Goal: Task Accomplishment & Management: Use online tool/utility

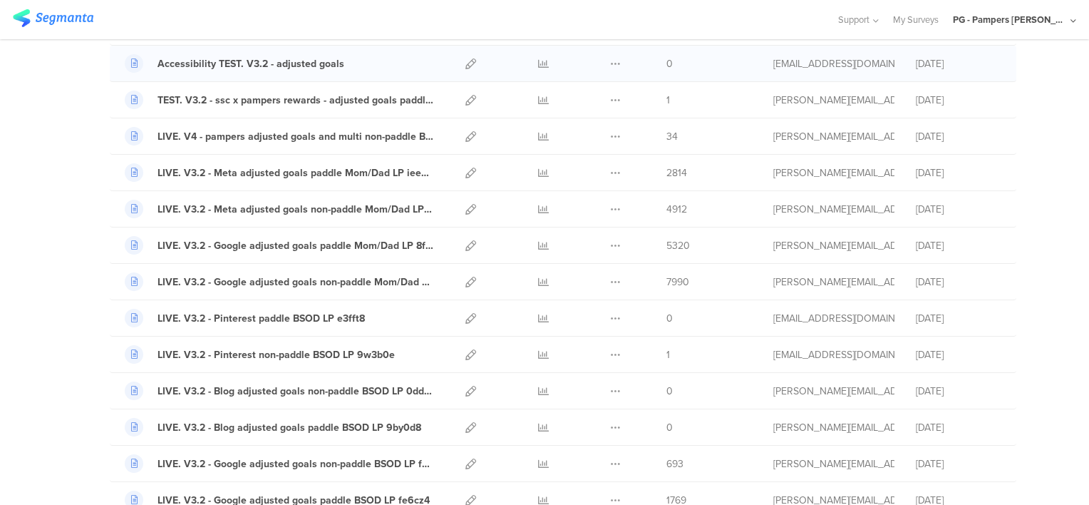
scroll to position [214, 0]
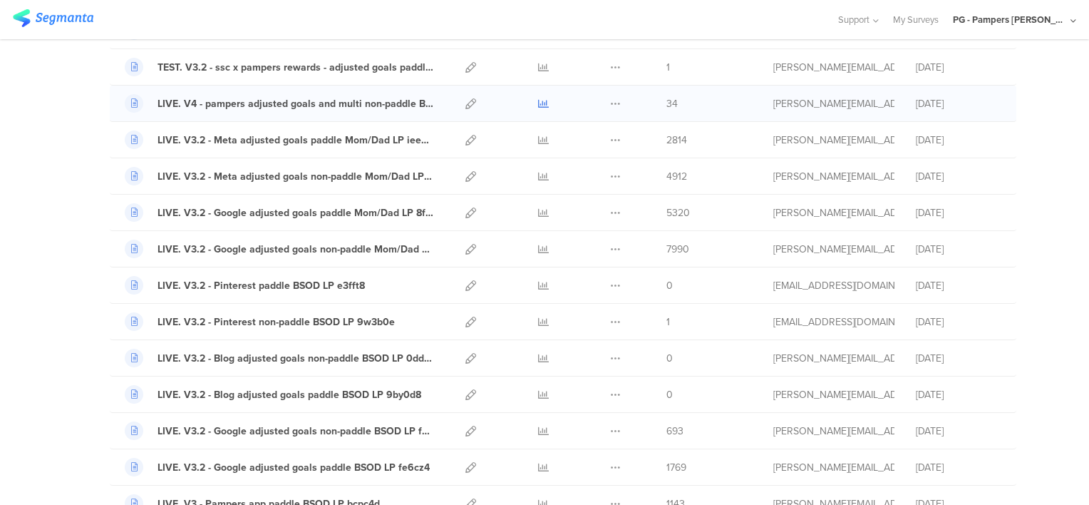
click at [538, 103] on icon at bounding box center [543, 103] width 11 height 11
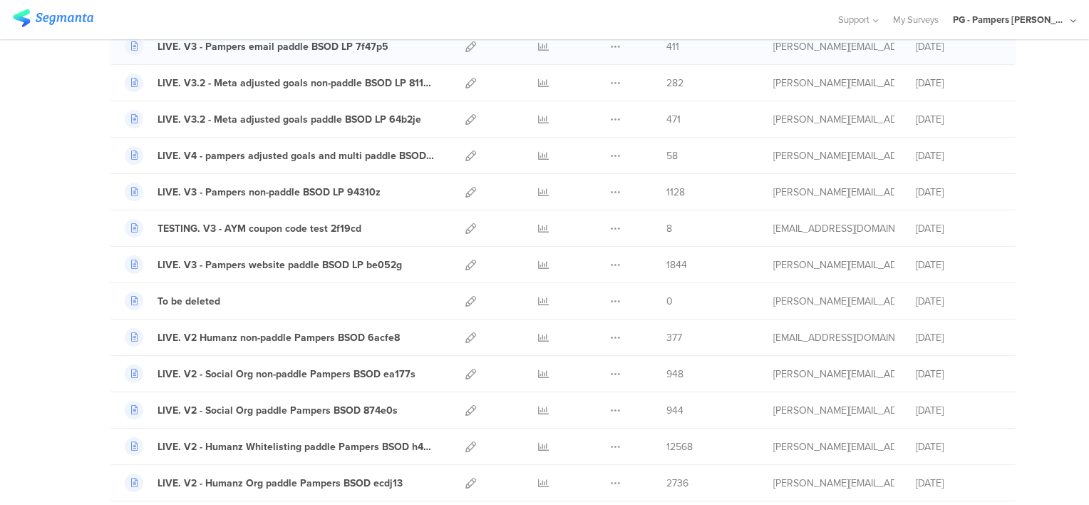
scroll to position [784, 0]
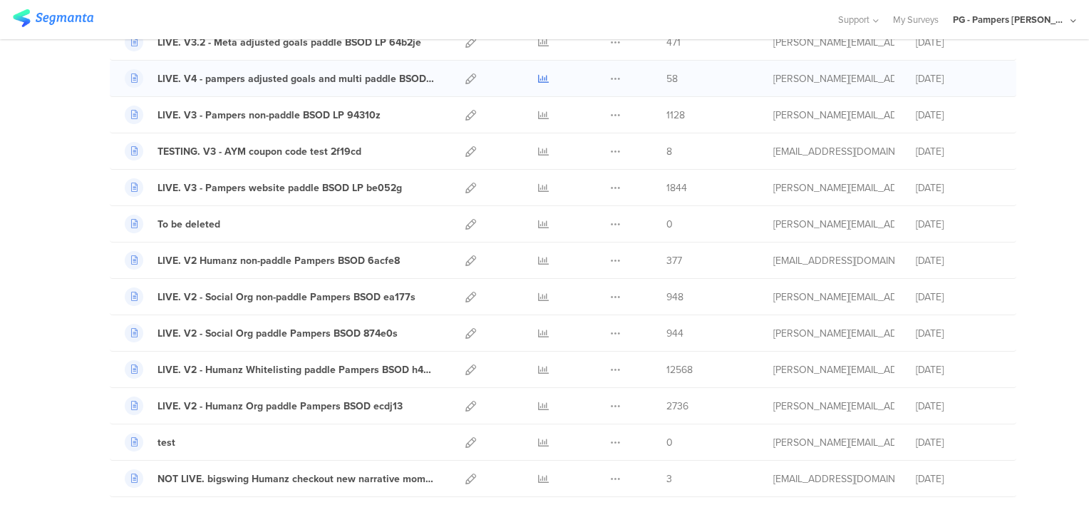
click at [538, 74] on icon at bounding box center [543, 78] width 11 height 11
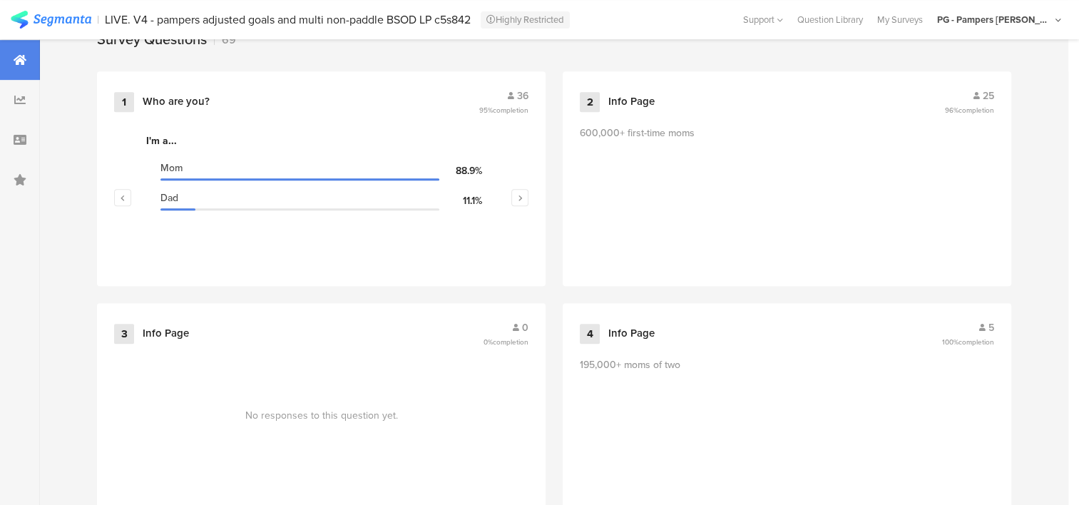
scroll to position [642, 0]
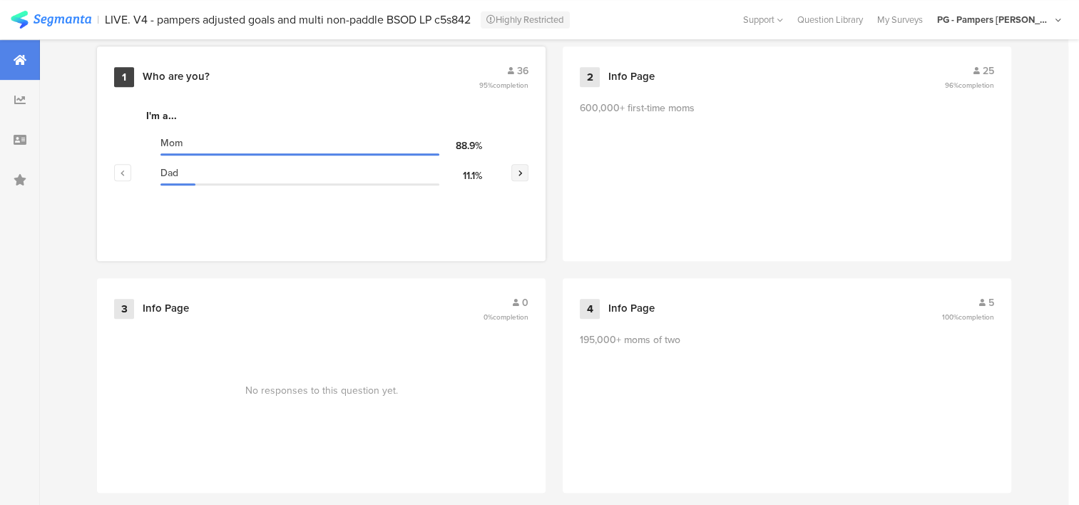
click at [528, 166] on button "button" at bounding box center [519, 172] width 17 height 17
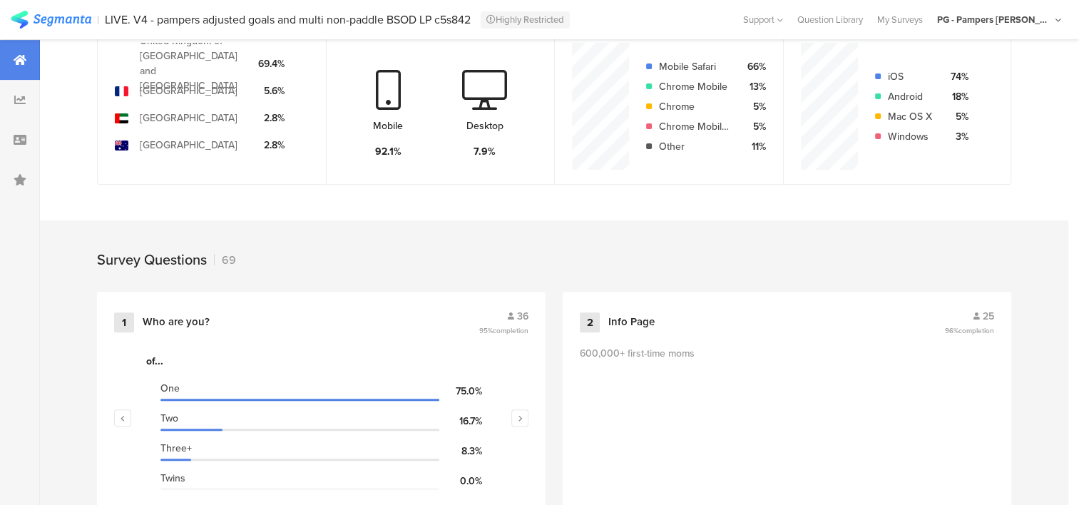
scroll to position [570, 0]
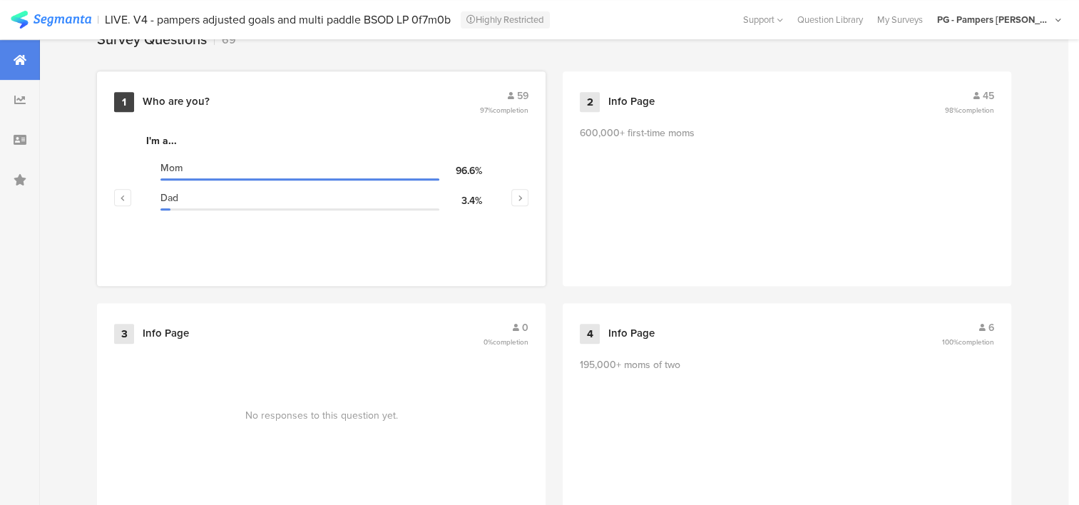
scroll to position [642, 0]
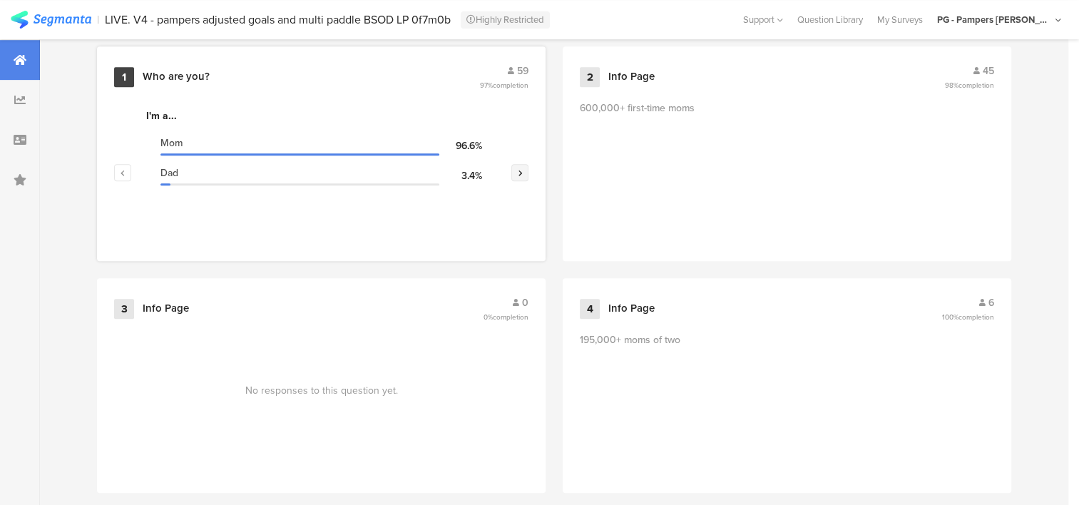
click at [528, 170] on button "button" at bounding box center [519, 172] width 17 height 17
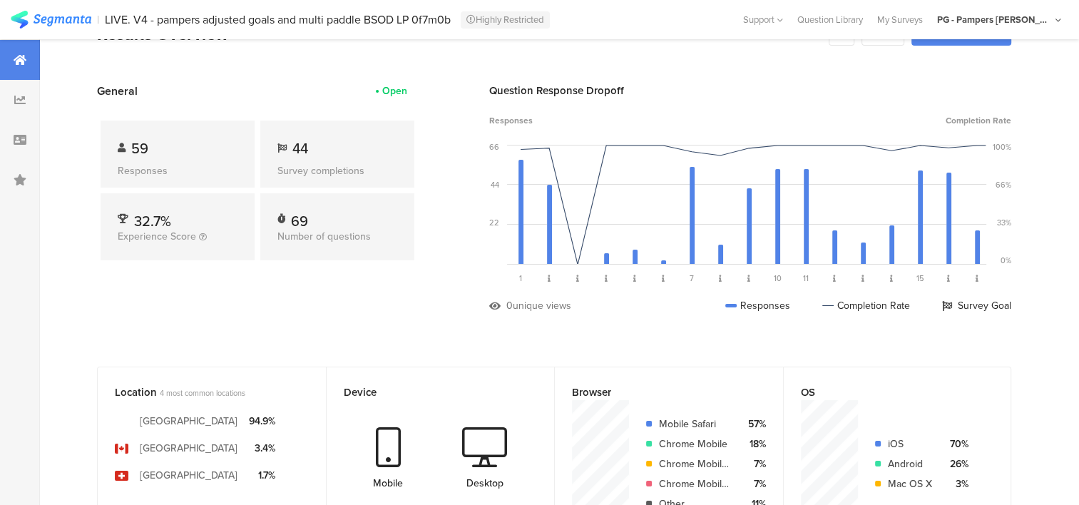
scroll to position [0, 0]
